Goal: Communication & Community: Answer question/provide support

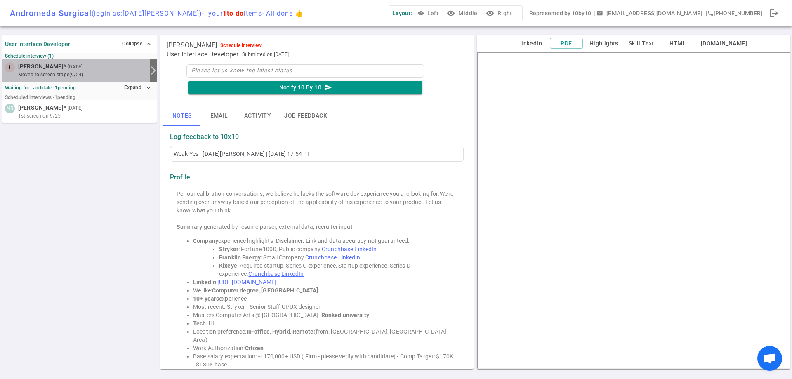
click at [42, 73] on small "moved to Screen stage (9/24)" at bounding box center [82, 74] width 129 height 7
click at [217, 112] on button "Email" at bounding box center [218, 116] width 37 height 20
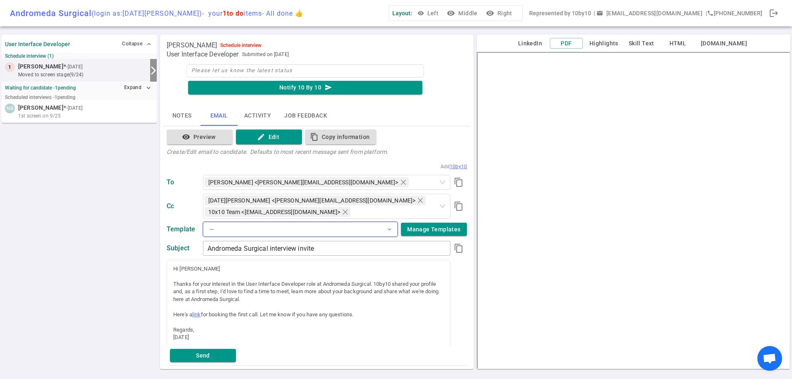
click at [378, 229] on button "— expand_more" at bounding box center [300, 229] width 195 height 15
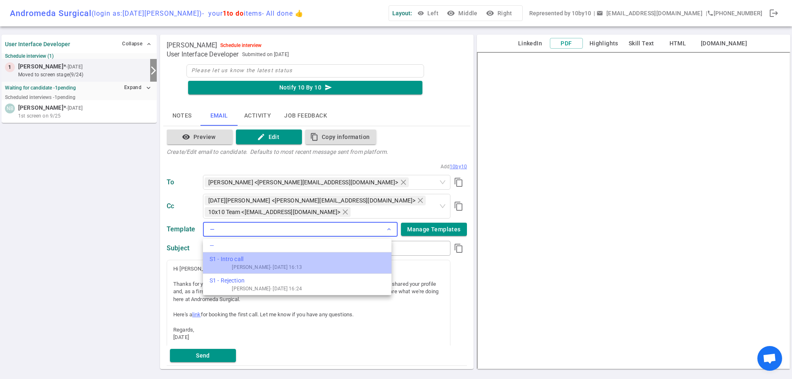
click at [307, 270] on li "S1 - Intro call [PERSON_NAME] - [DATE] 16:13" at bounding box center [297, 262] width 188 height 21
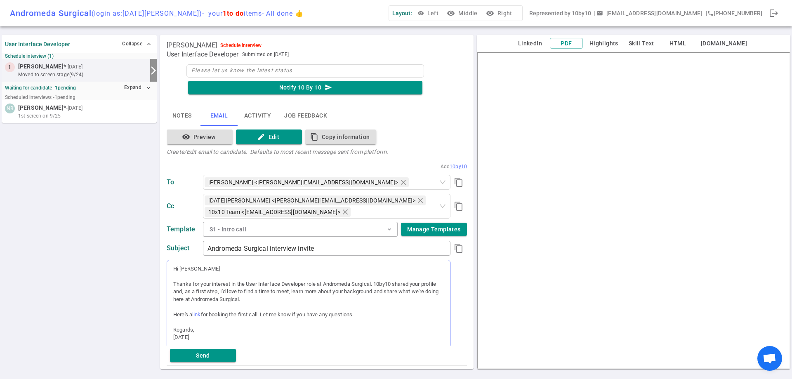
scroll to position [27, 0]
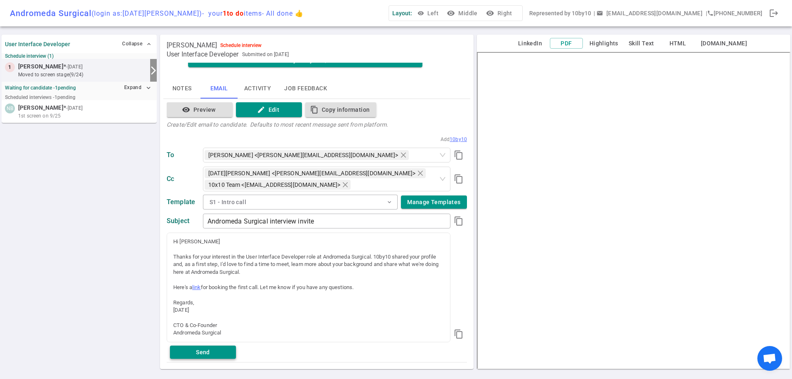
click at [204, 352] on button "Send" at bounding box center [203, 352] width 66 height 14
drag, startPoint x: 90, startPoint y: 181, endPoint x: 117, endPoint y: 180, distance: 26.4
click at [91, 181] on div "User Interface Developer Collapse expand_less Schedule interview (1) 1 [PERSON_…" at bounding box center [79, 202] width 155 height 338
